Goal: Information Seeking & Learning: Learn about a topic

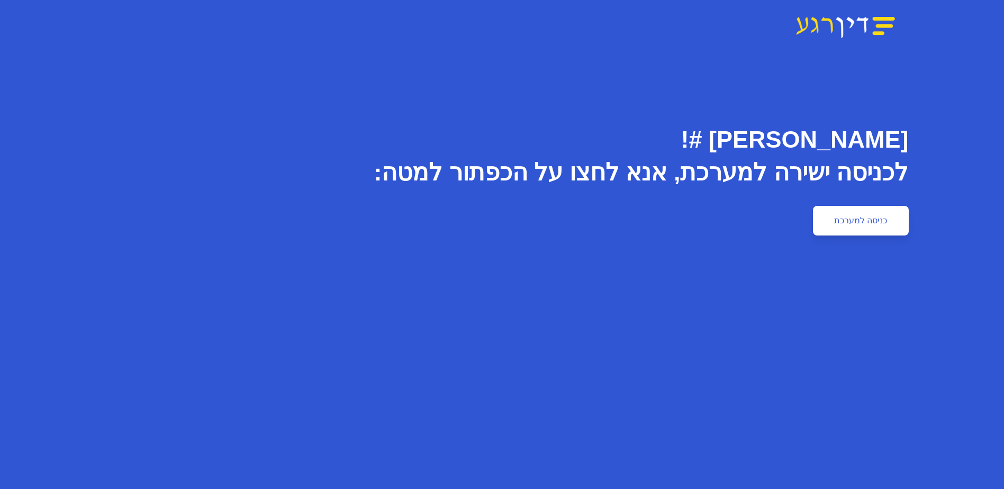
click at [864, 218] on link "כניסה למערכת" at bounding box center [860, 221] width 95 height 30
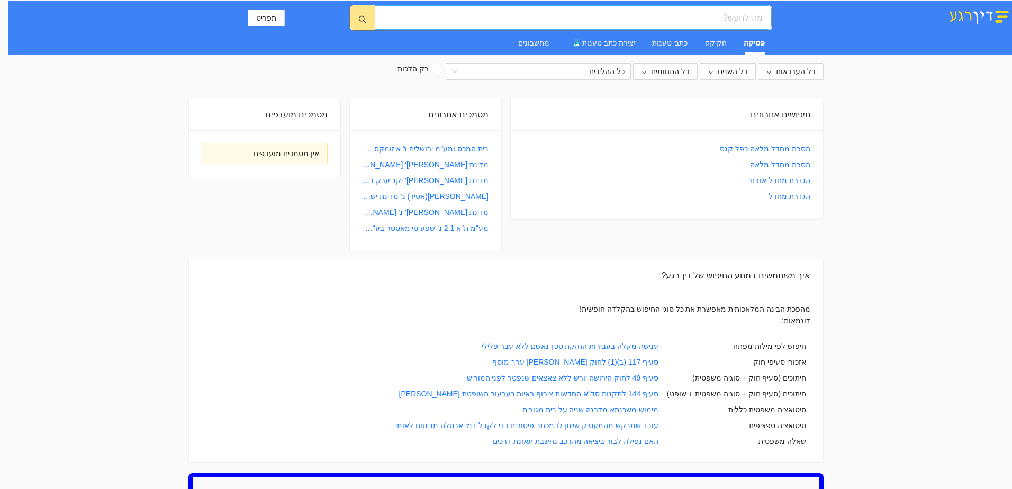
click at [699, 18] on input "search" at bounding box center [577, 17] width 371 height 13
type input "k"
type input "ליאור גלעדי"
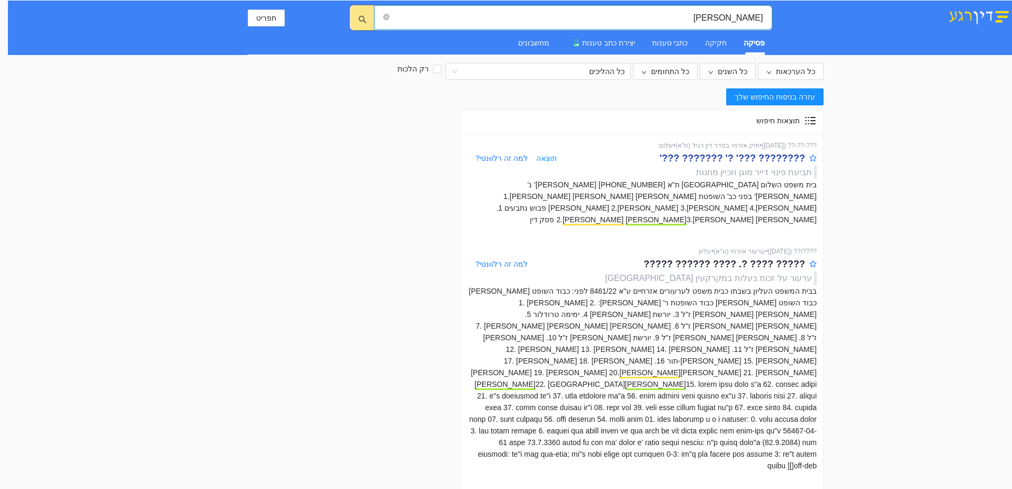
click at [740, 155] on div "???????? ???' ?' ??????? ???'" at bounding box center [732, 158] width 146 height 15
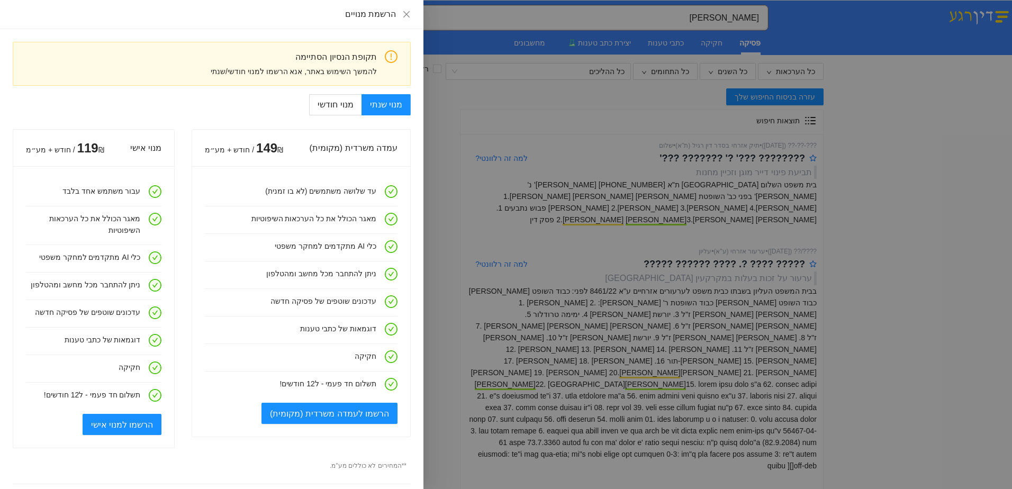
click at [778, 157] on div at bounding box center [506, 244] width 1012 height 489
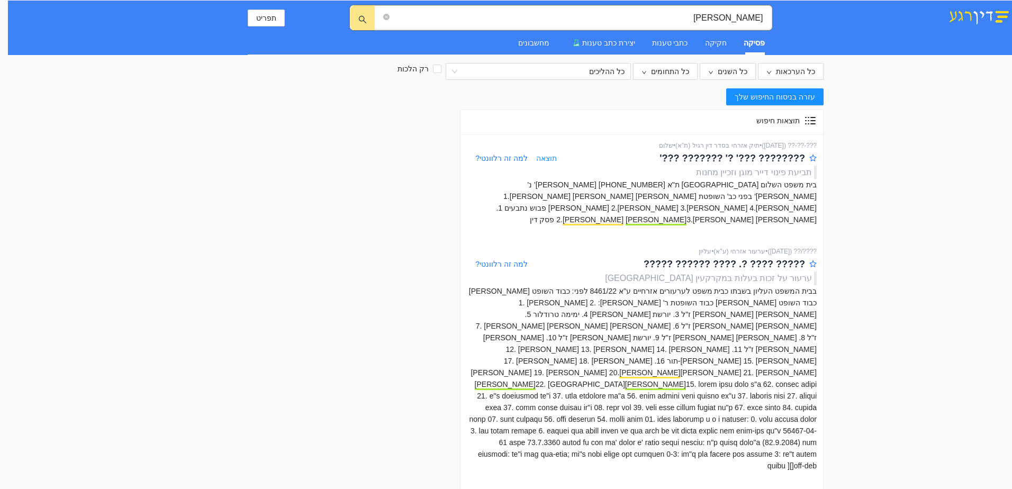
click at [544, 159] on span "תוצאה" at bounding box center [546, 158] width 21 height 12
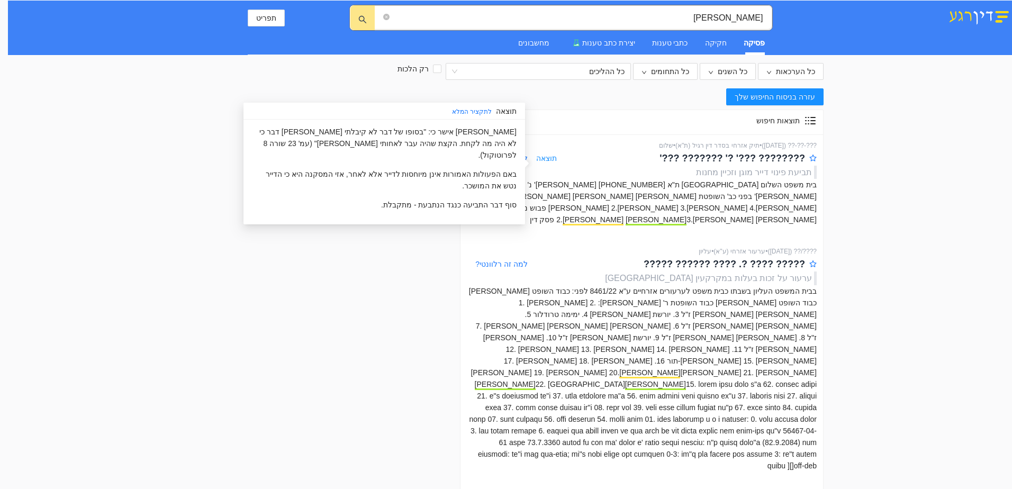
click at [543, 159] on span "תוצאה" at bounding box center [546, 158] width 21 height 12
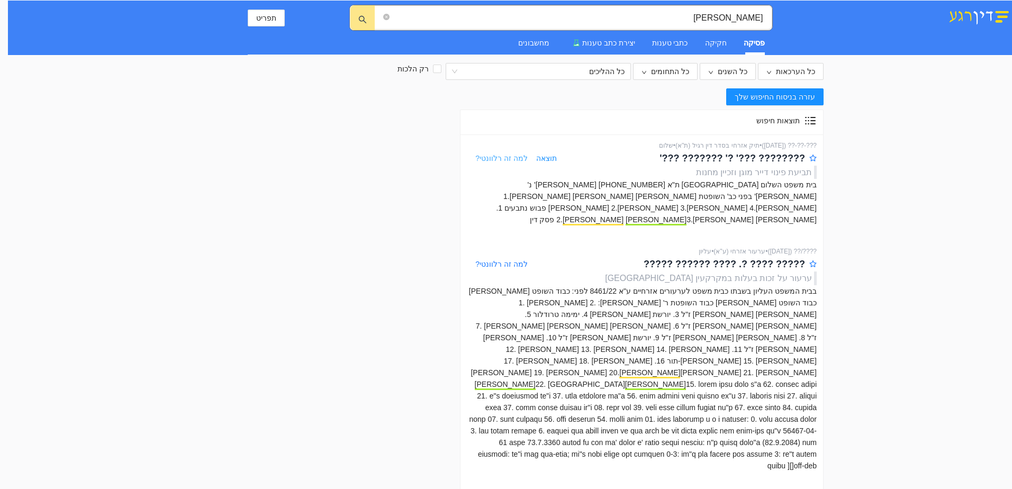
click at [504, 157] on span "למה זה רלוונטי?" at bounding box center [501, 158] width 52 height 8
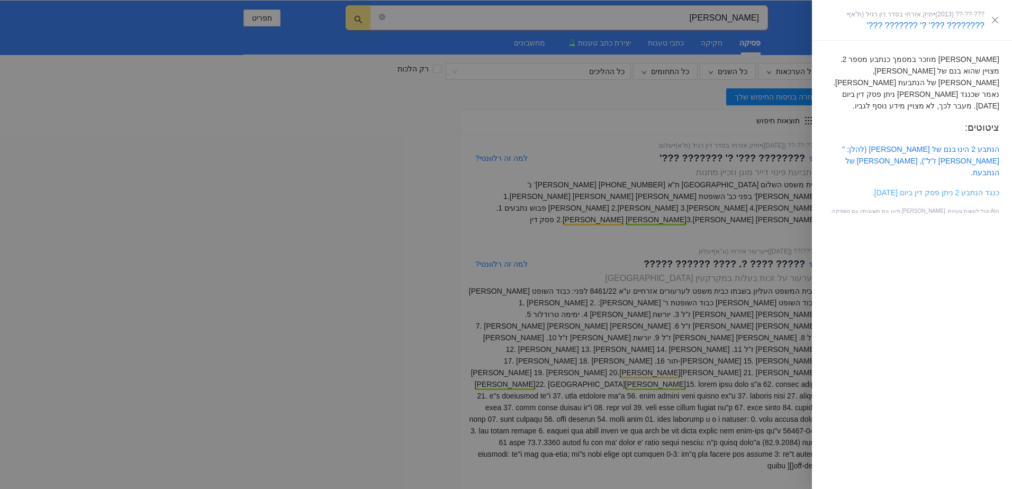
click at [930, 188] on link "כנגד הנתבע 2 ניתן פסק דין ביום 20/6/11." at bounding box center [935, 192] width 127 height 8
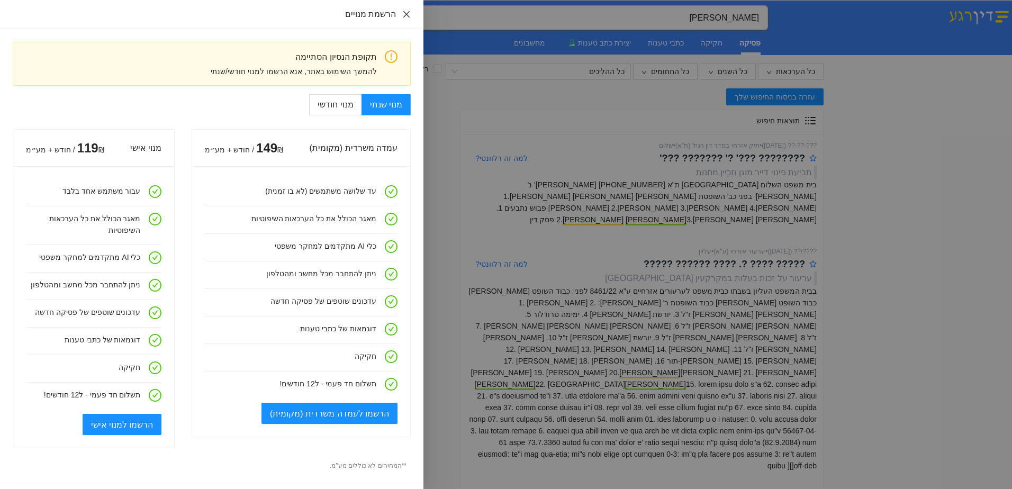
drag, startPoint x: 407, startPoint y: 14, endPoint x: 488, endPoint y: 53, distance: 89.9
click at [407, 14] on icon "close" at bounding box center [406, 14] width 8 height 8
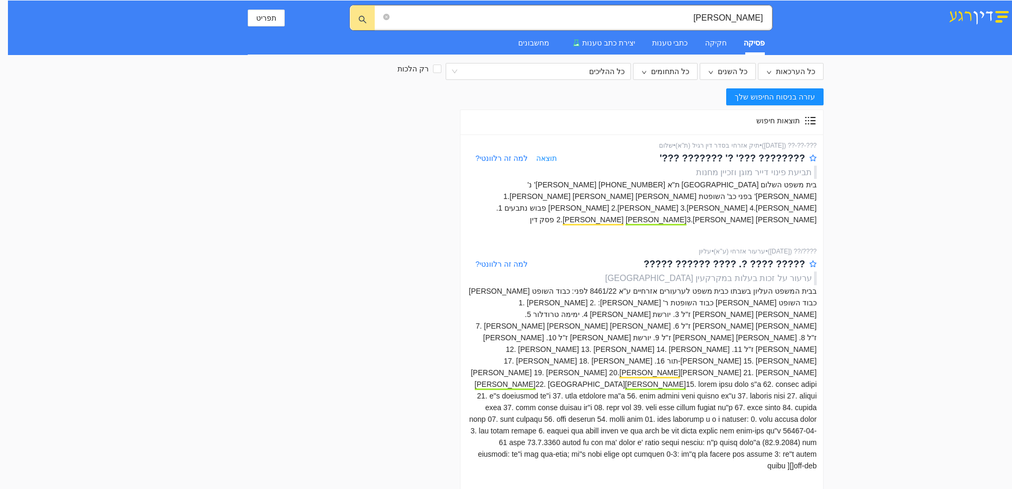
click at [543, 156] on span "תוצאה" at bounding box center [546, 158] width 21 height 12
click at [560, 142] on div "???-??-?? ( 17.07.2013 ) • תיק אזרחי בסדר דין רגיל (ת"א) • שלום" at bounding box center [642, 146] width 350 height 10
click at [509, 157] on span "למה זה רלוונטי?" at bounding box center [501, 158] width 52 height 8
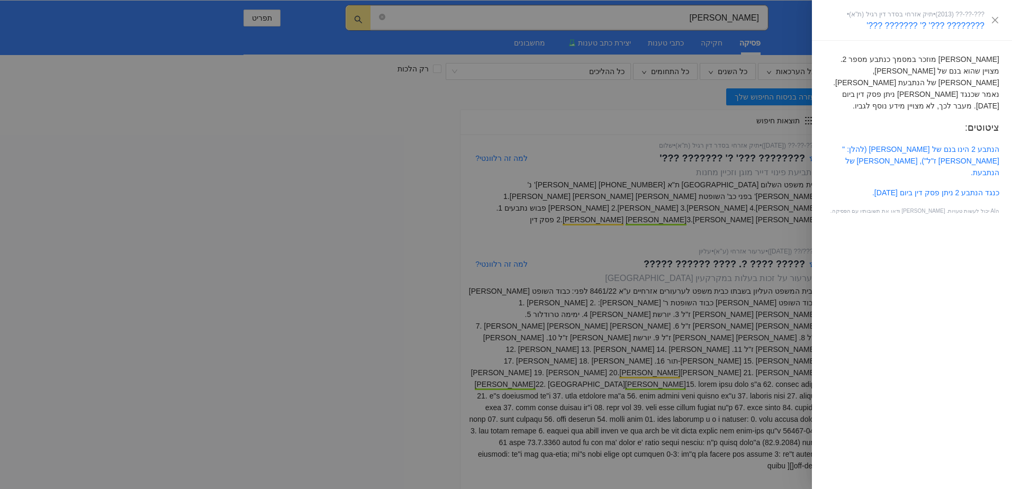
drag, startPoint x: 361, startPoint y: 135, endPoint x: 389, endPoint y: 112, distance: 36.9
click at [362, 135] on div at bounding box center [506, 244] width 1012 height 489
